Goal: Find specific page/section: Find specific page/section

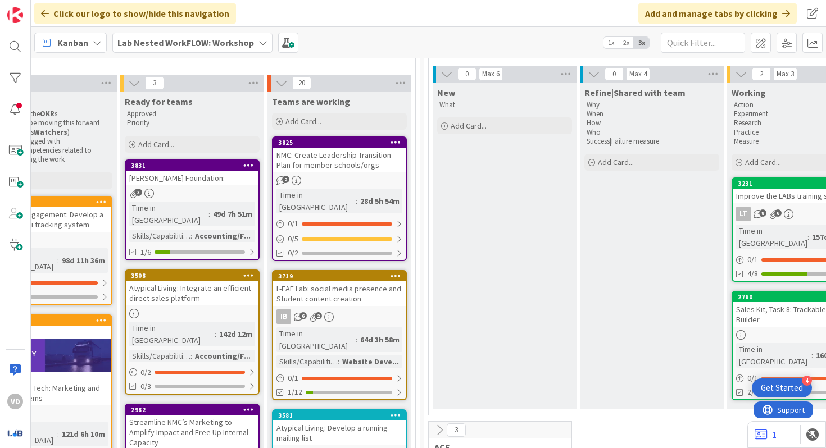
scroll to position [109, 1269]
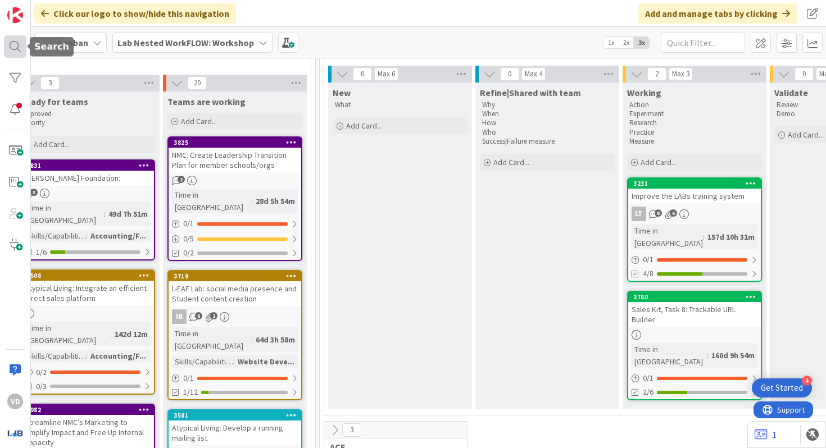
click at [14, 40] on div at bounding box center [15, 46] width 22 height 22
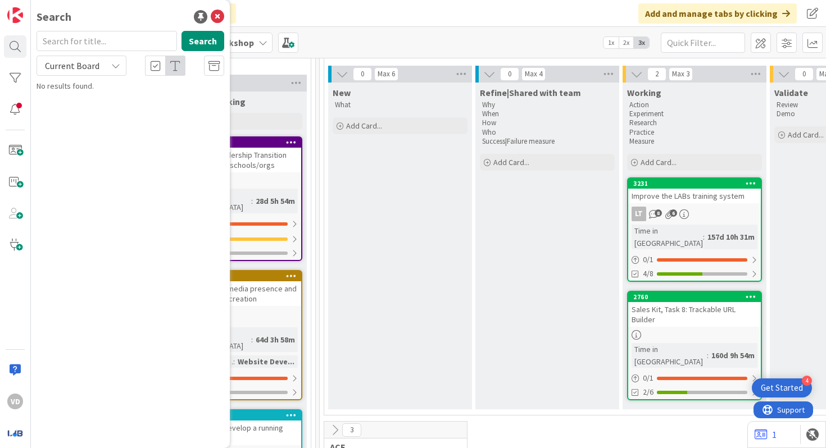
click at [83, 37] on input "text" at bounding box center [107, 41] width 140 height 20
type input "d"
type input "o"
click at [218, 17] on icon at bounding box center [217, 16] width 13 height 13
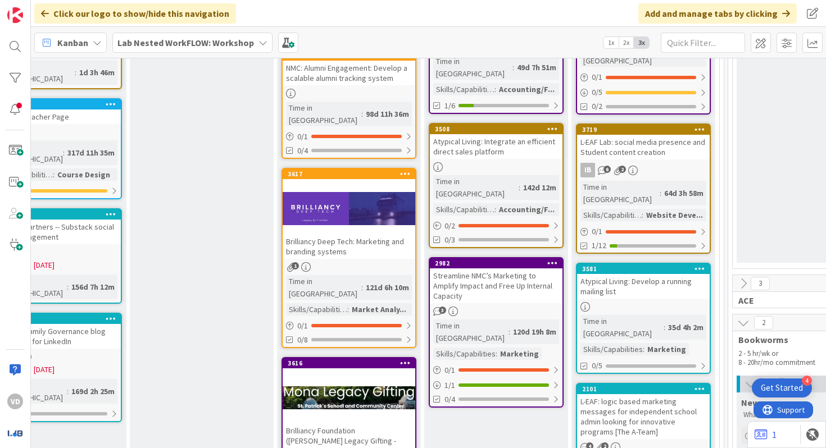
scroll to position [87, 860]
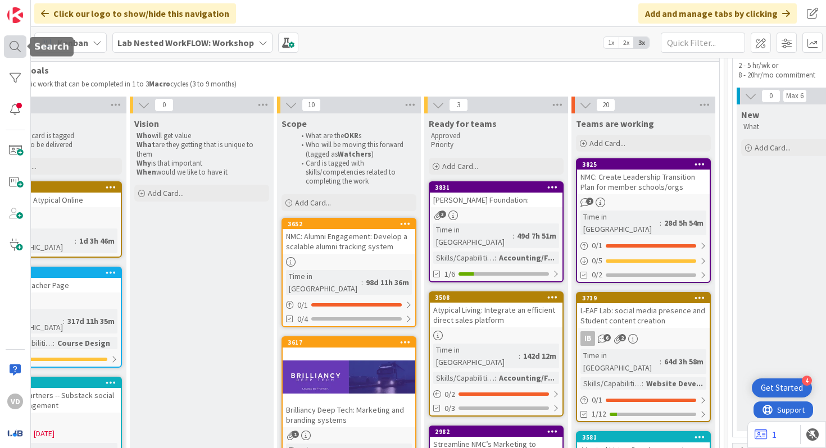
click at [6, 42] on div at bounding box center [15, 46] width 22 height 22
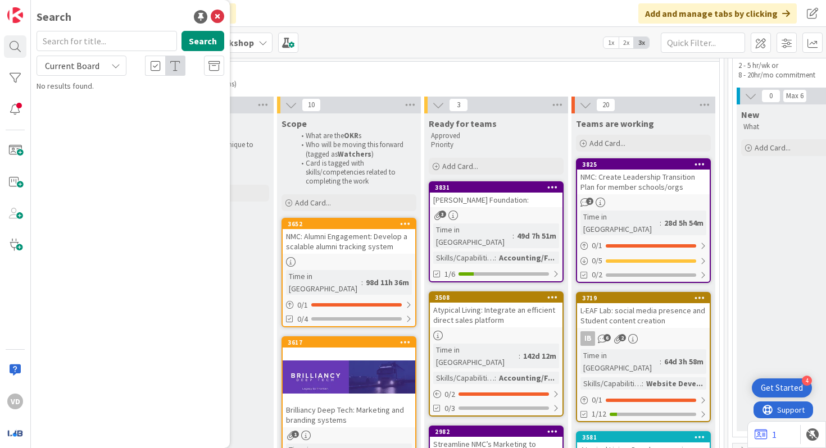
click at [91, 44] on input "text" at bounding box center [107, 41] width 140 height 20
type input "s"
type input "a"
type input "e"
type input "o"
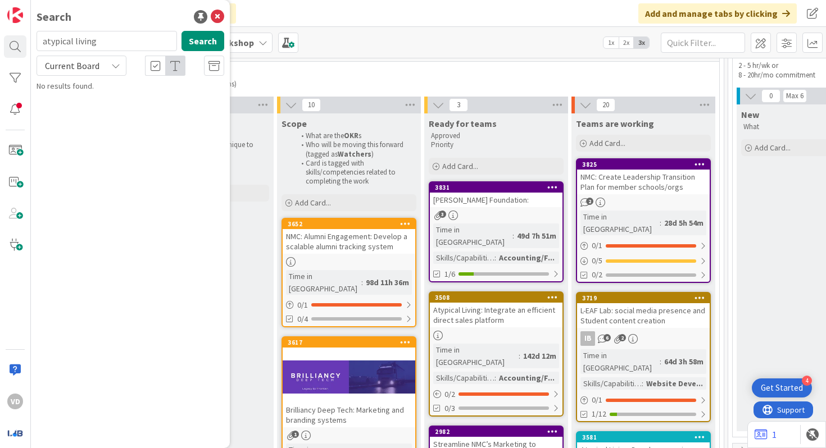
type input "atypical living"
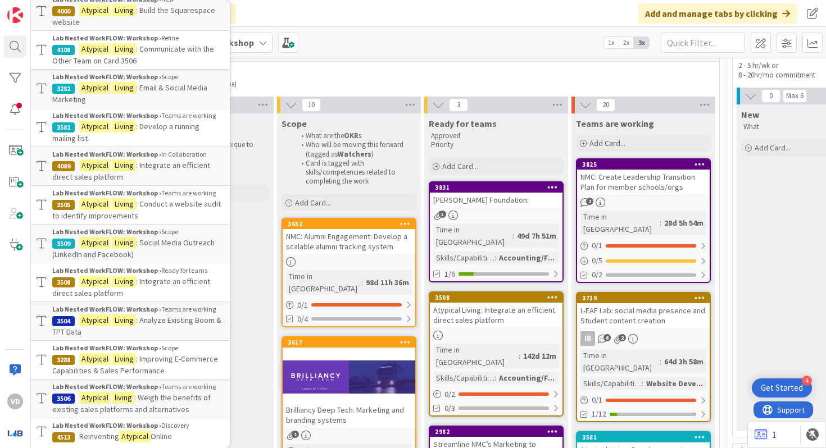
scroll to position [160, 0]
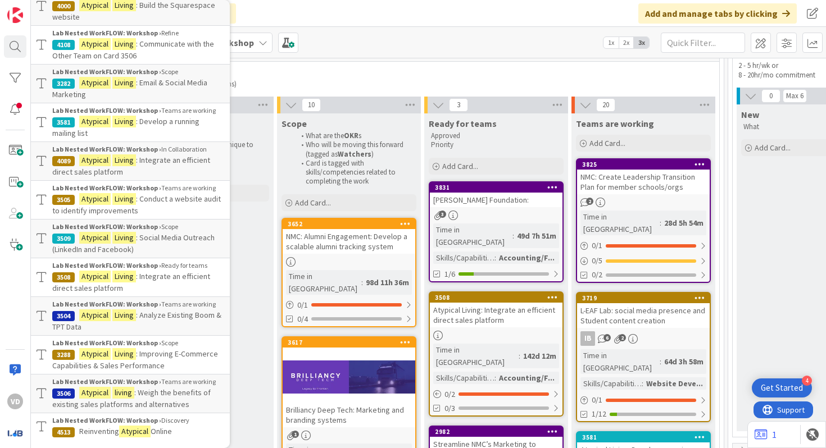
click at [163, 318] on span ": Analyze Existing Boom & TPT Data" at bounding box center [136, 321] width 169 height 22
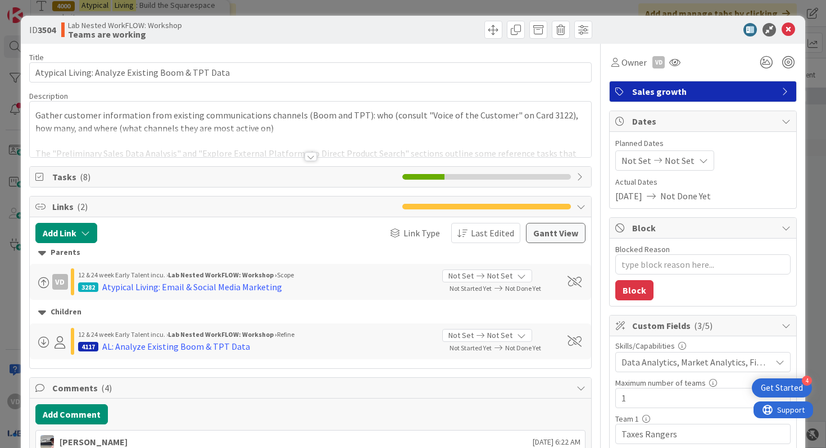
click at [313, 160] on div at bounding box center [310, 156] width 12 height 9
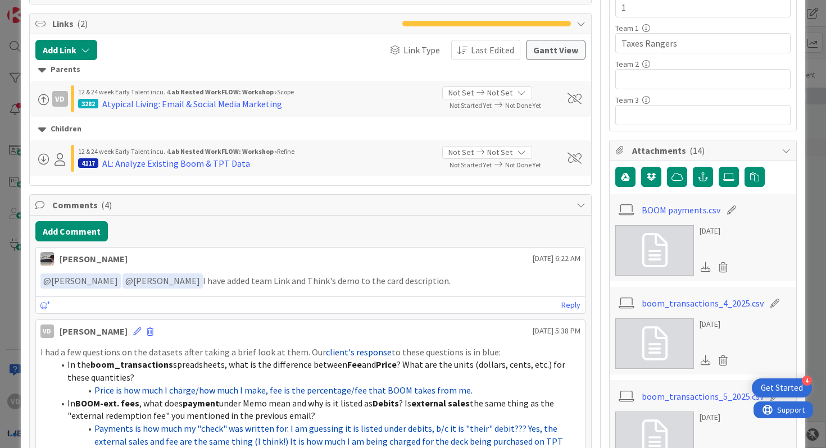
scroll to position [392, 0]
click at [164, 162] on div "AL: Analyze Existing Boom & TPT Data" at bounding box center [176, 162] width 148 height 13
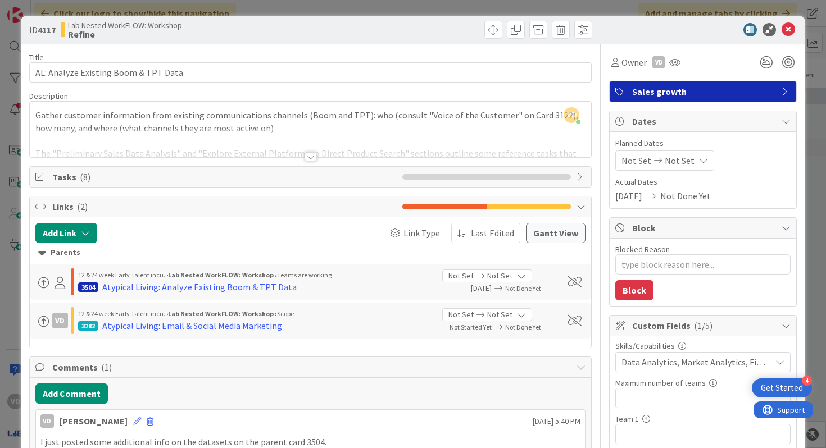
click at [312, 160] on div at bounding box center [310, 156] width 12 height 9
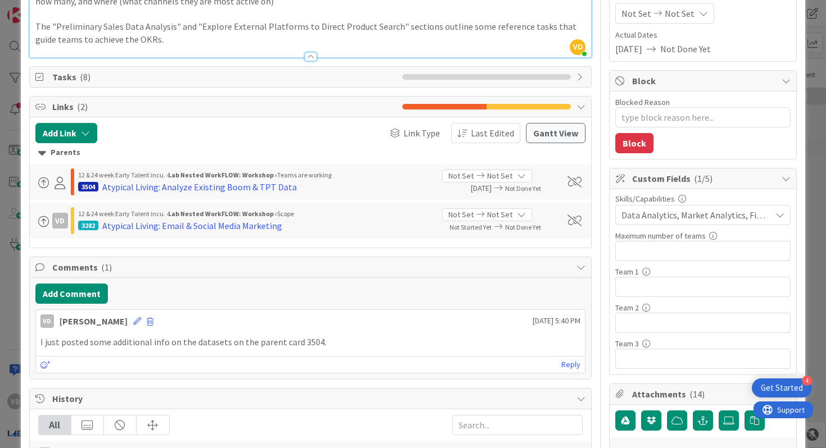
scroll to position [146, 0]
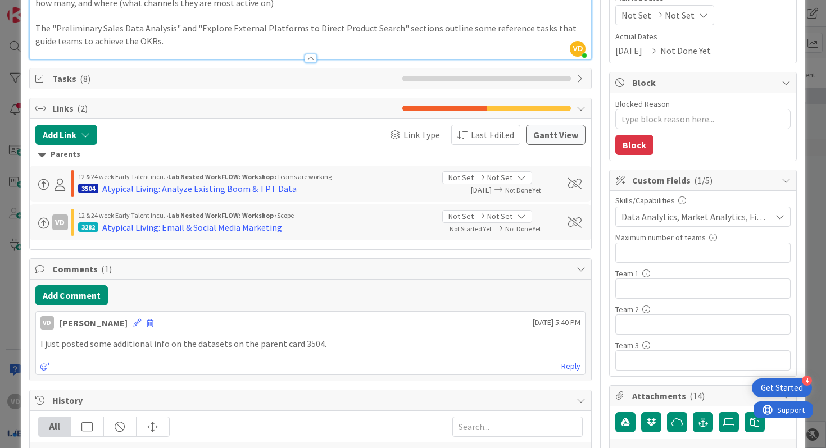
click at [265, 69] on div "Tasks ( 8 )" at bounding box center [311, 79] width 562 height 20
type textarea "x"
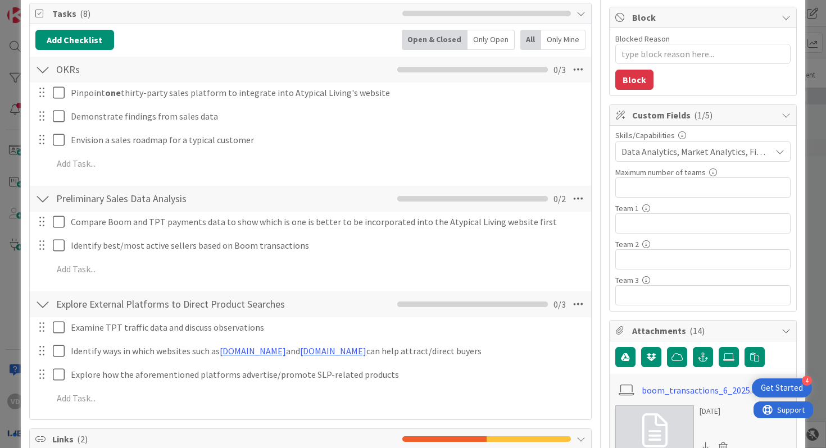
scroll to position [235, 0]
